Goal: Information Seeking & Learning: Learn about a topic

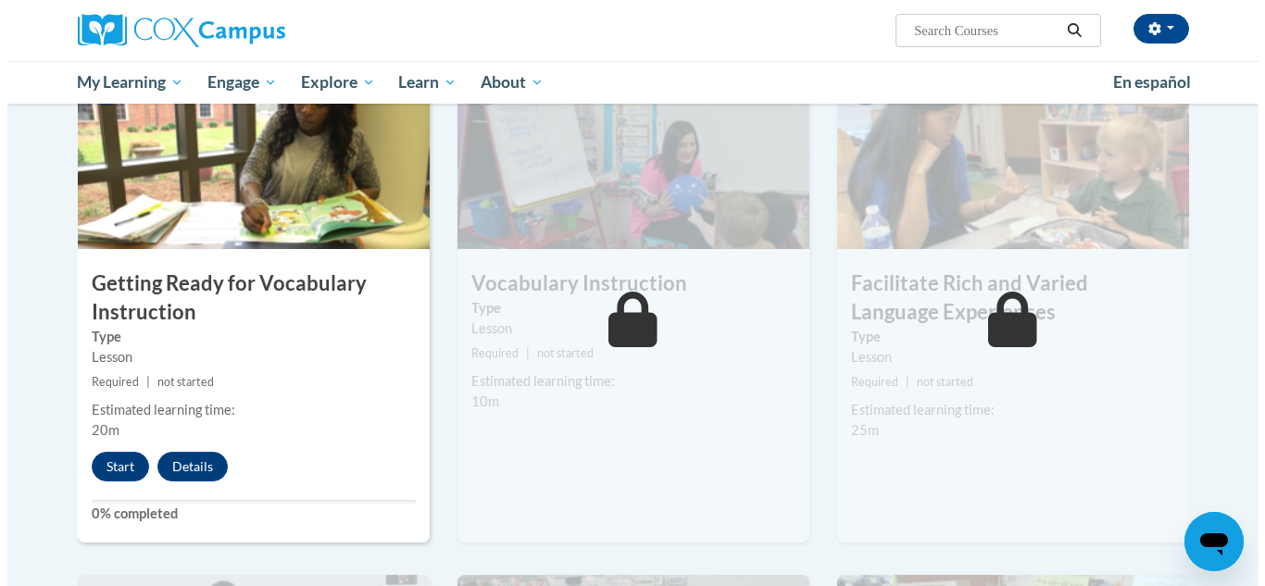
scroll to position [934, 0]
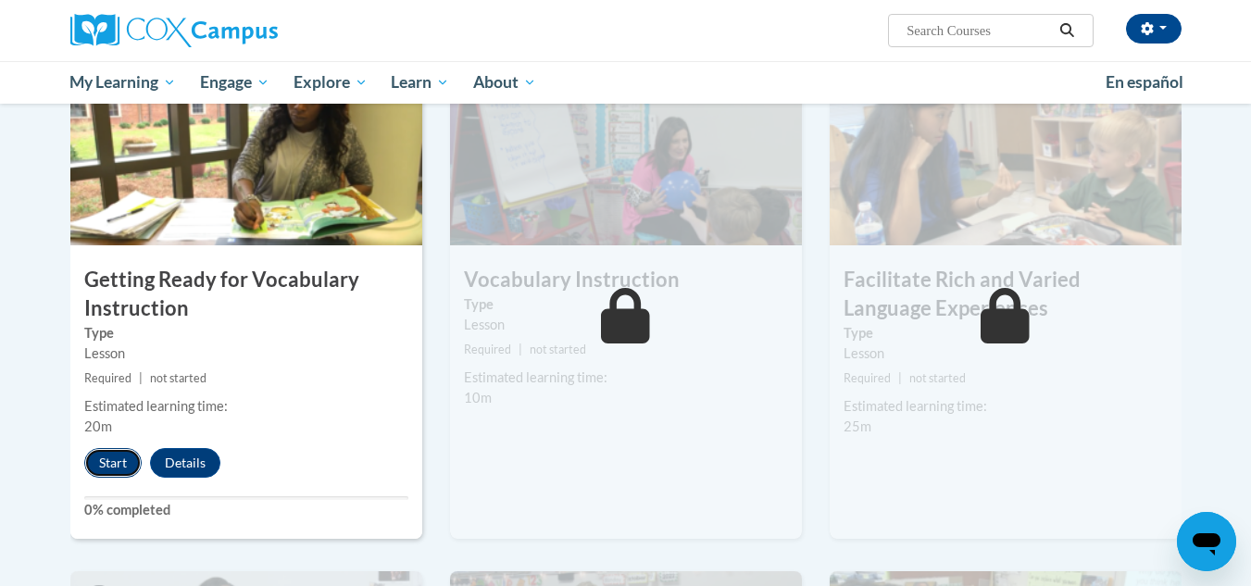
click at [120, 470] on button "Start" at bounding box center [112, 463] width 57 height 30
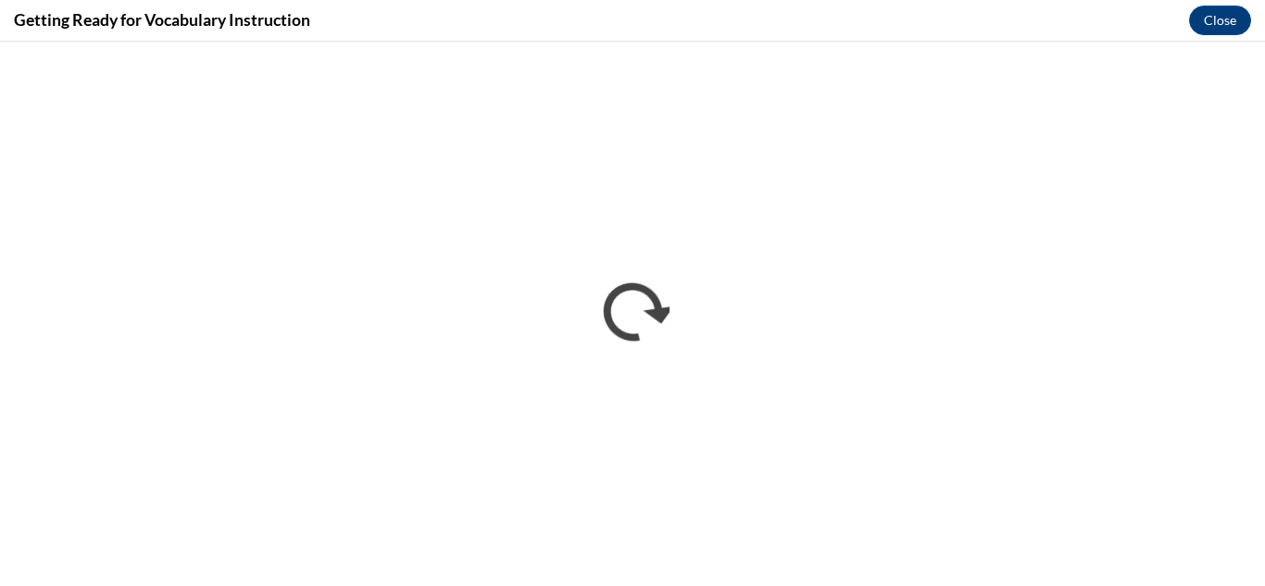
scroll to position [0, 0]
